Goal: Task Accomplishment & Management: Complete application form

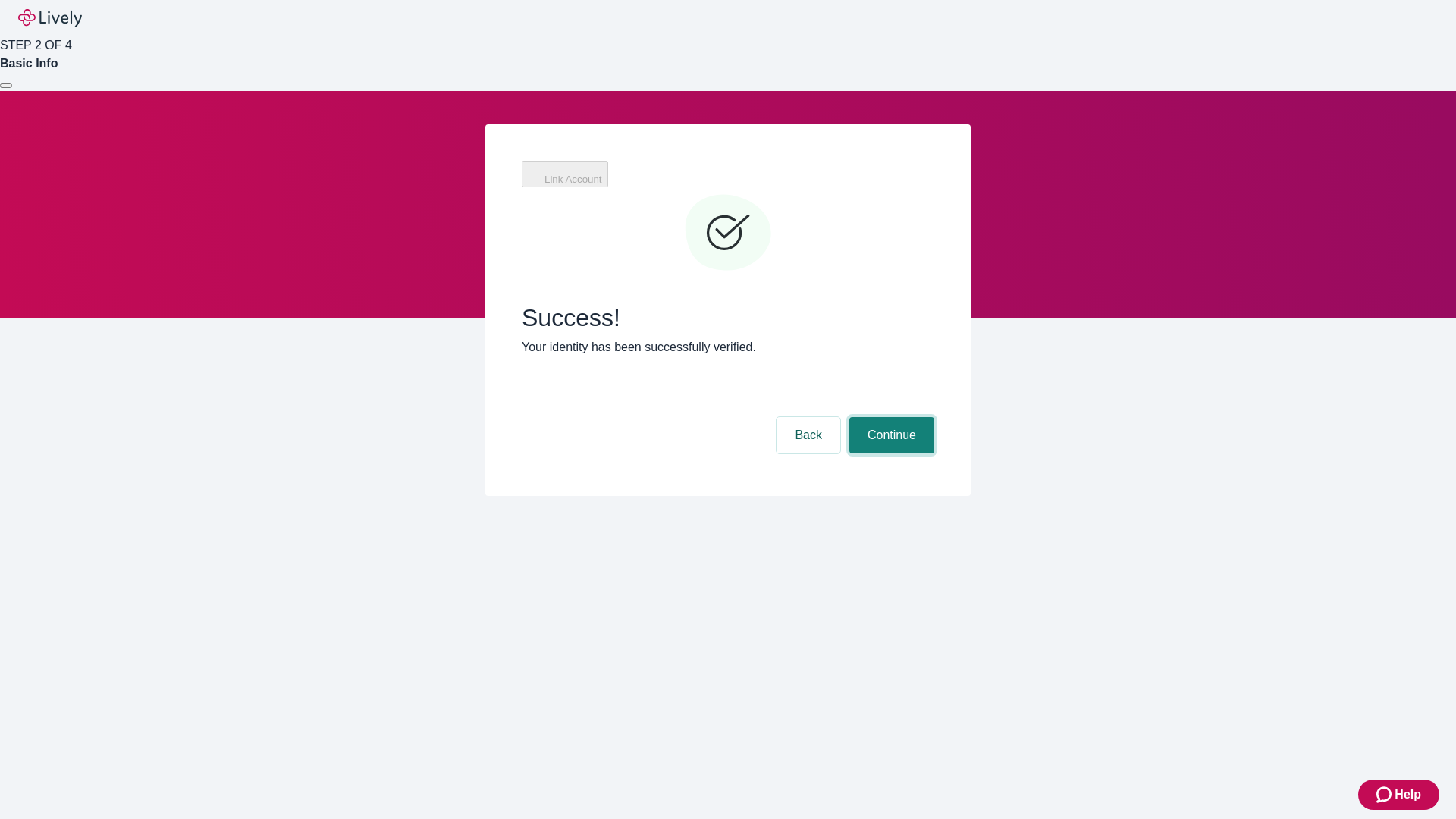
click at [890, 417] on button "Continue" at bounding box center [891, 435] width 85 height 36
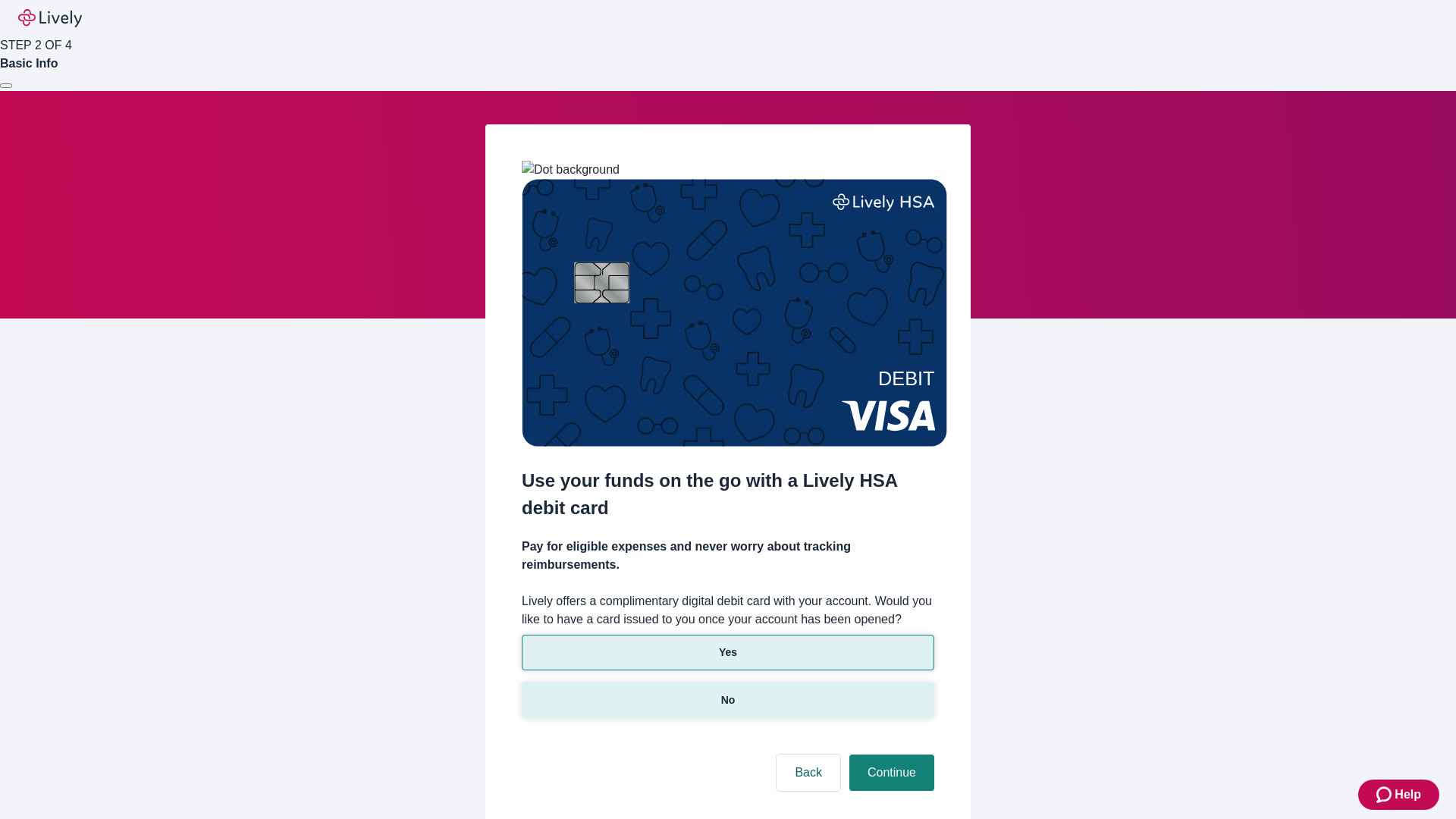
click at [728, 692] on p "No" at bounding box center [728, 700] width 15 height 16
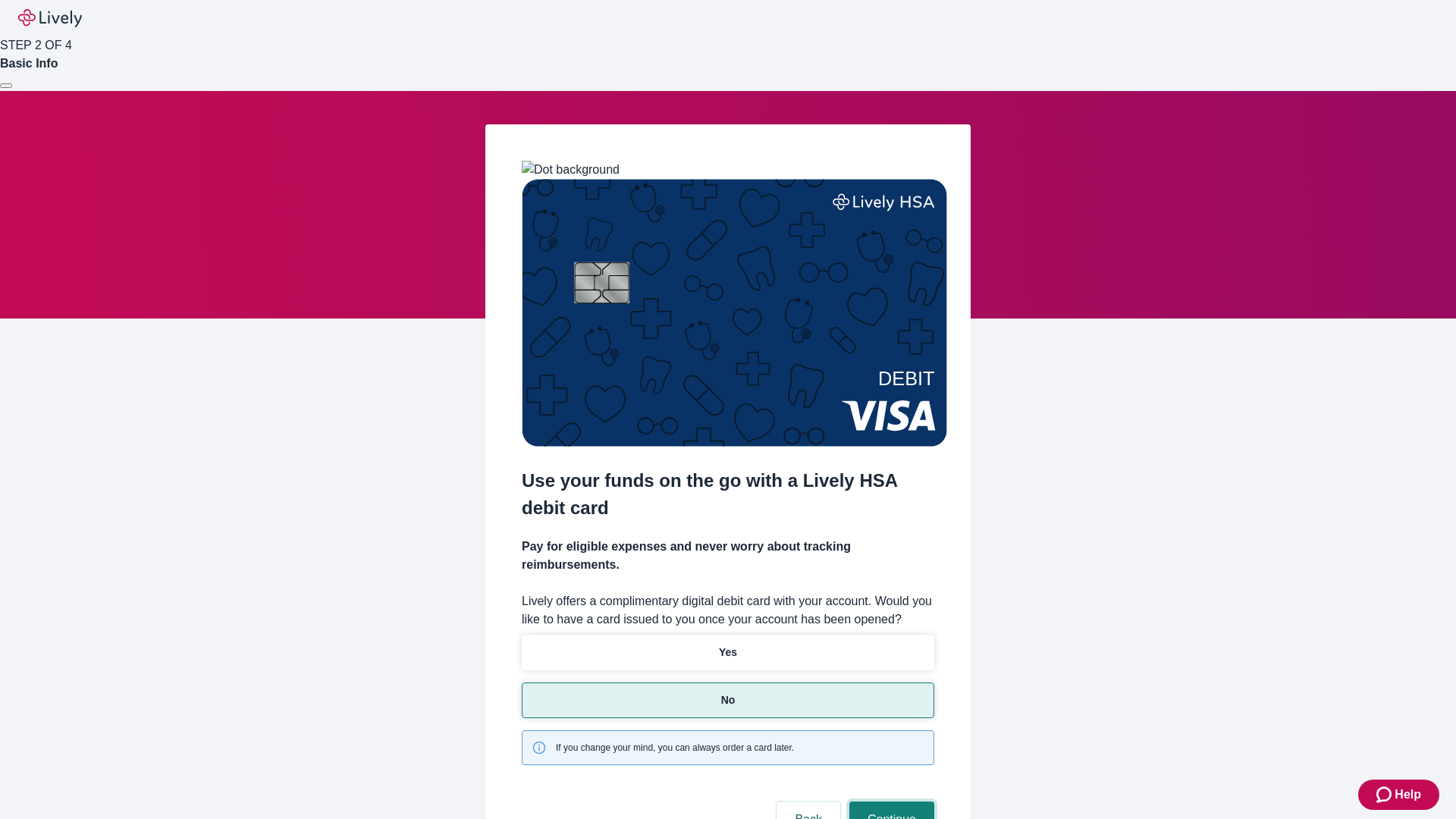
click at [890, 802] on button "Continue" at bounding box center [891, 820] width 85 height 36
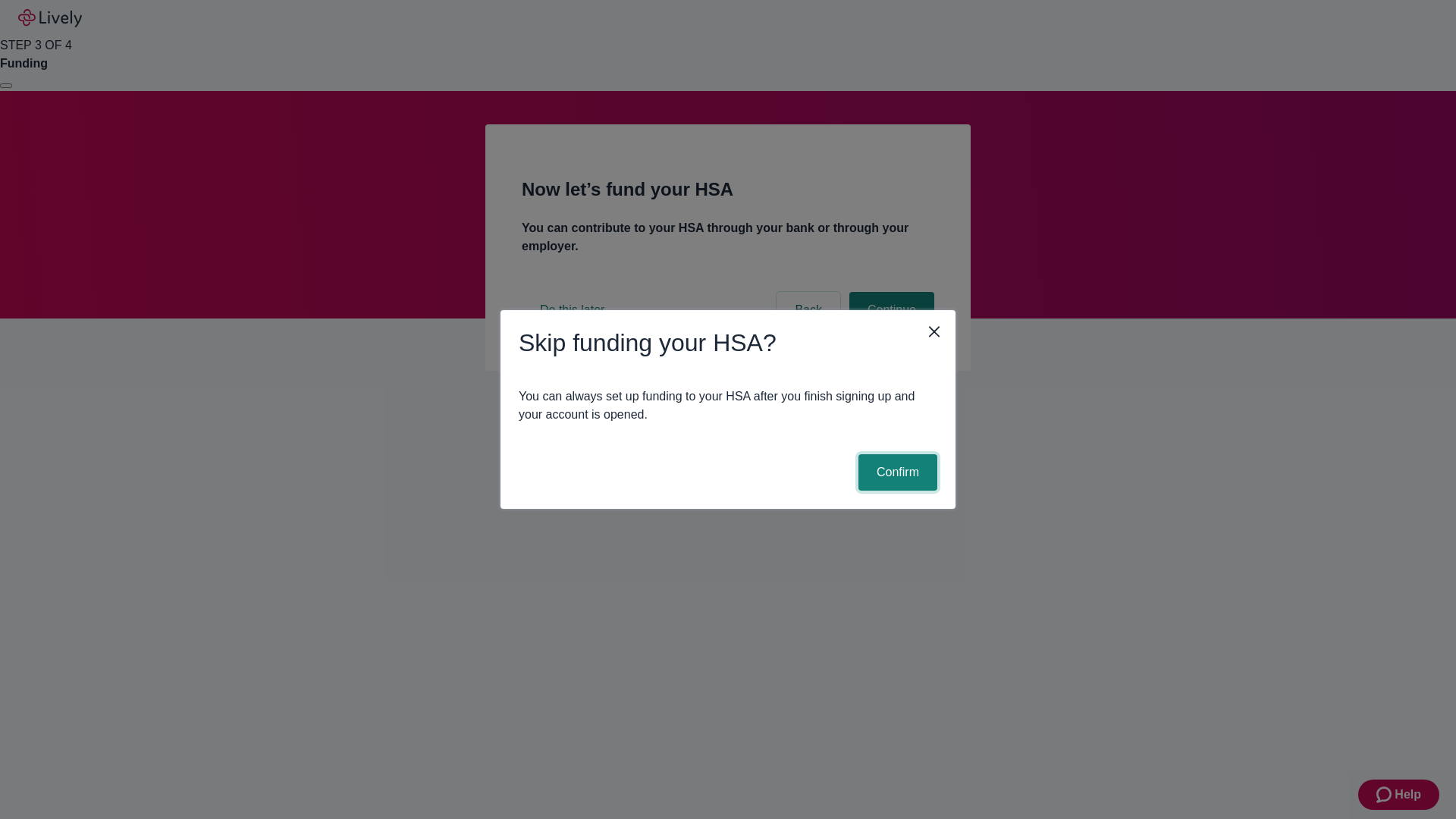
click at [895, 473] on button "Confirm" at bounding box center [898, 472] width 79 height 36
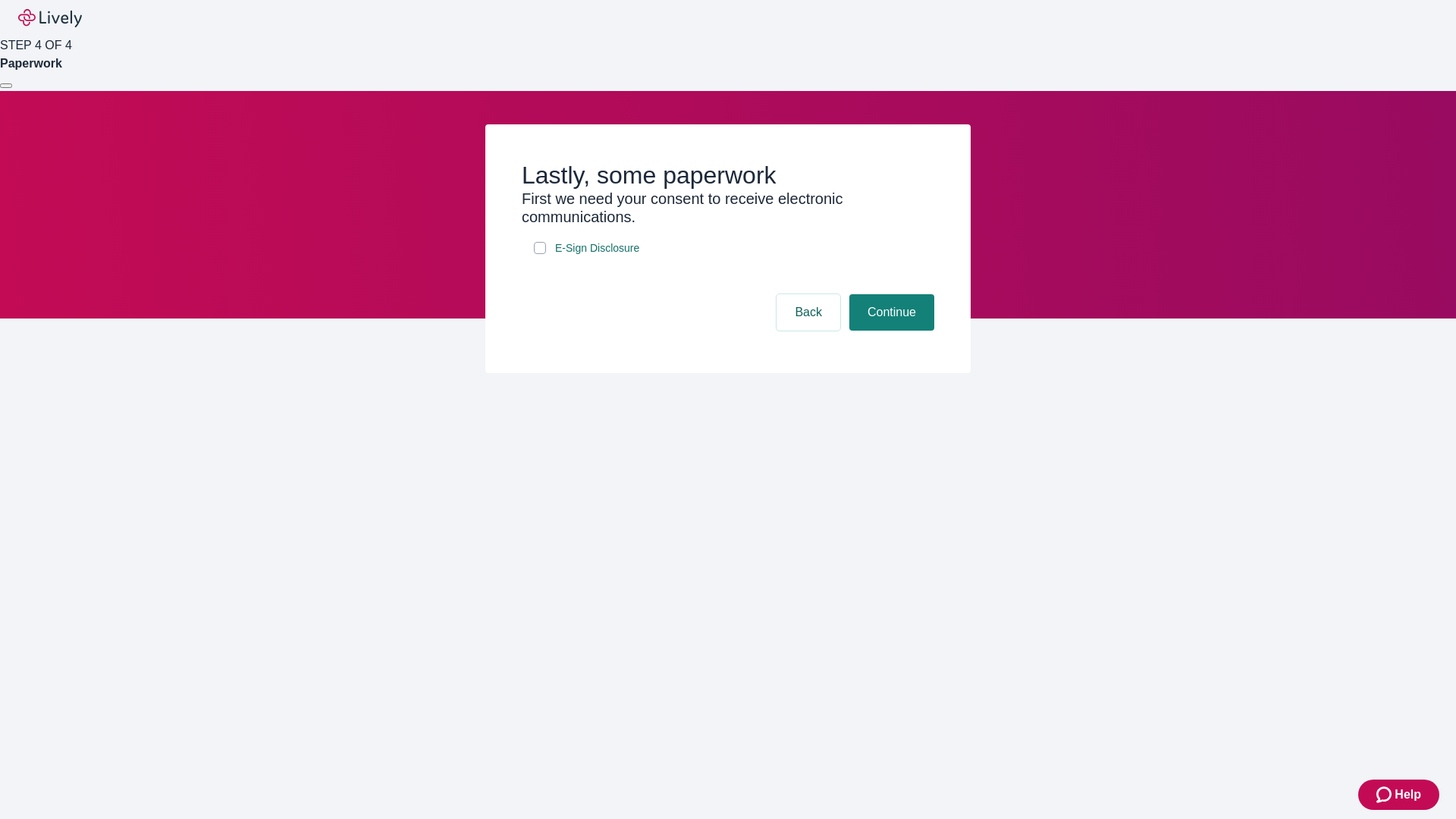
click at [540, 254] on input "E-Sign Disclosure" at bounding box center [539, 248] width 12 height 12
checkbox input "true"
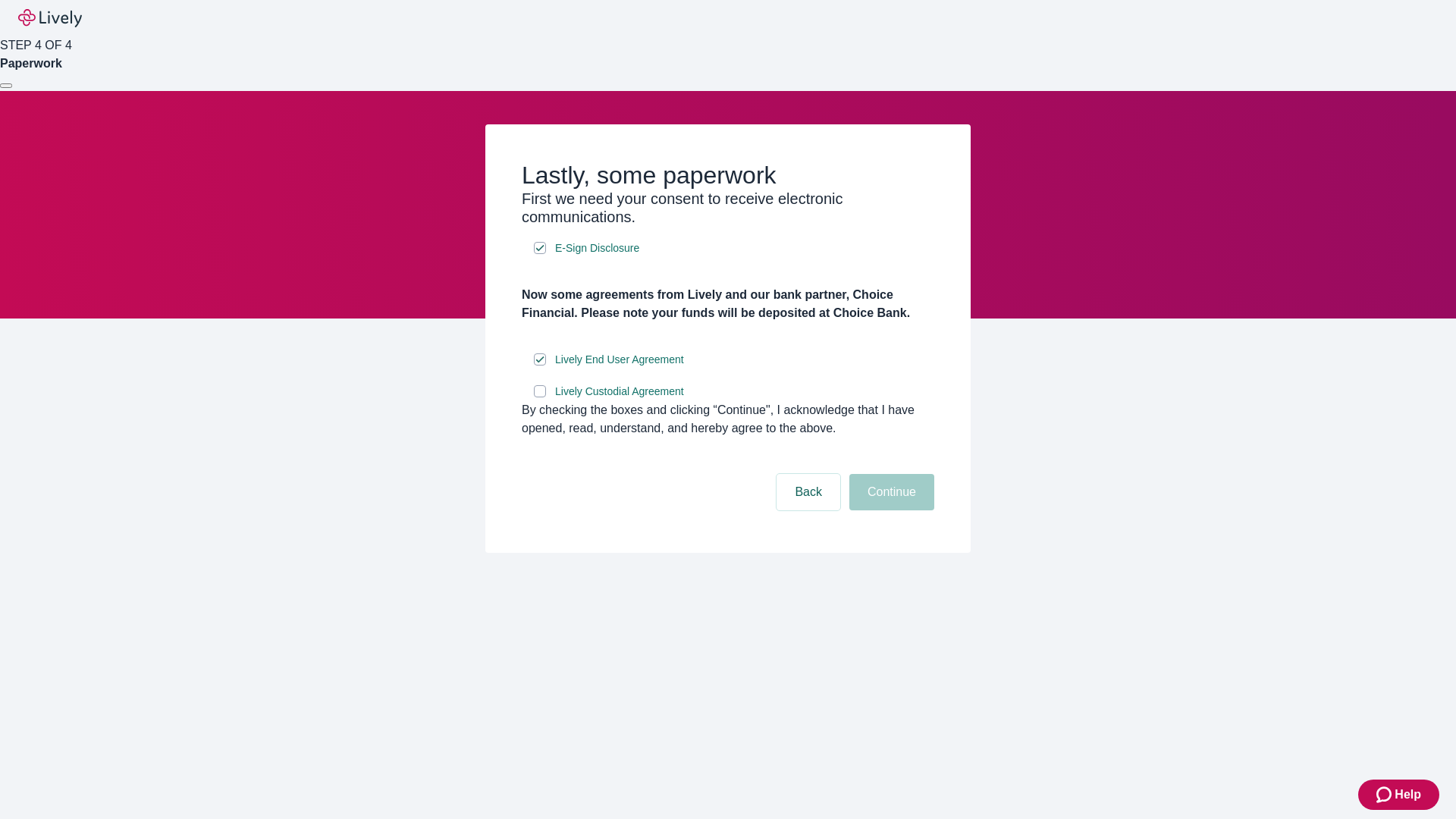
click at [540, 397] on input "Lively Custodial Agreement" at bounding box center [539, 391] width 12 height 12
checkbox input "true"
click at [890, 511] on button "Continue" at bounding box center [891, 492] width 85 height 36
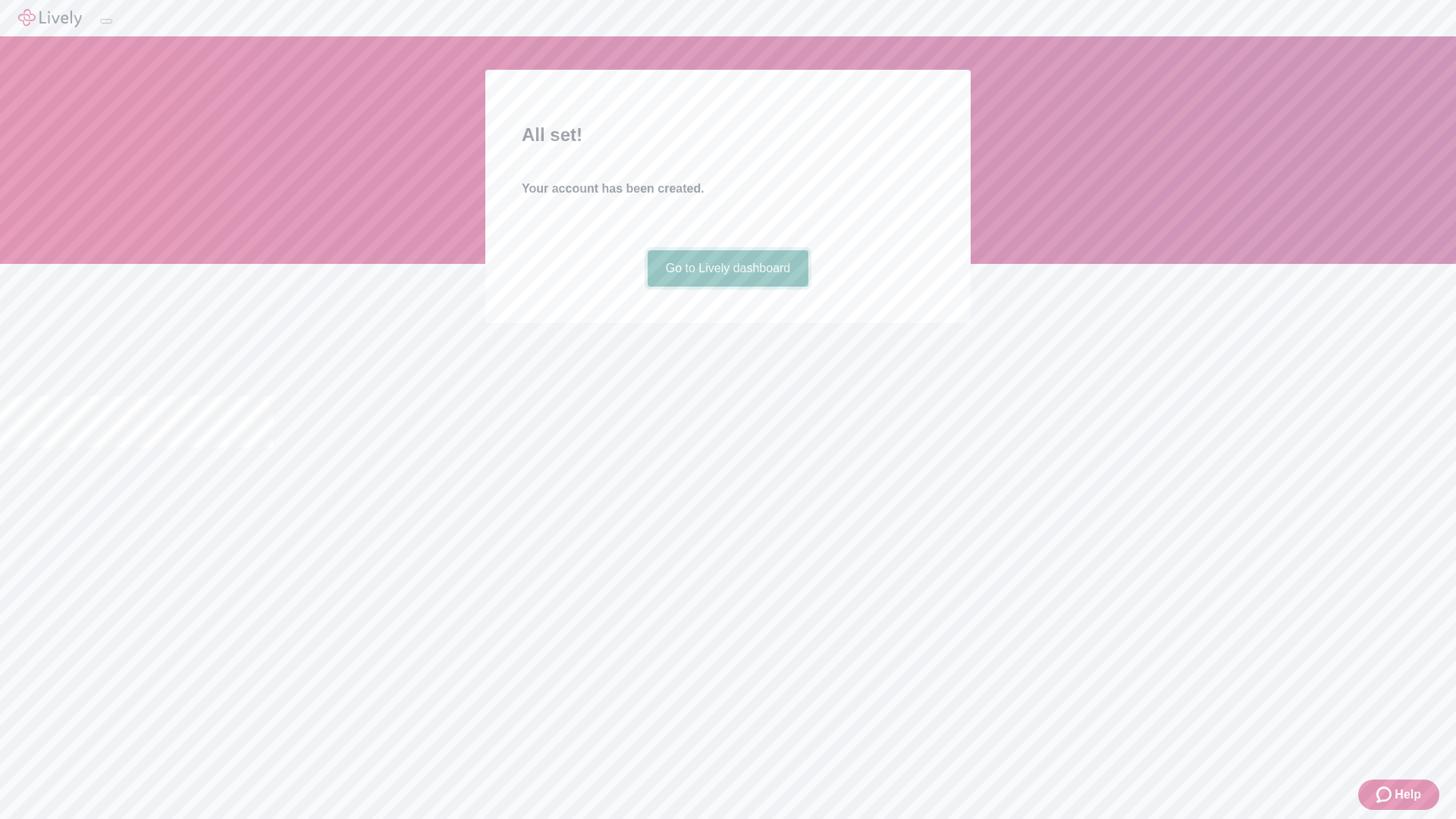
click at [728, 287] on link "Go to Lively dashboard" at bounding box center [728, 268] width 161 height 36
